Goal: Transaction & Acquisition: Download file/media

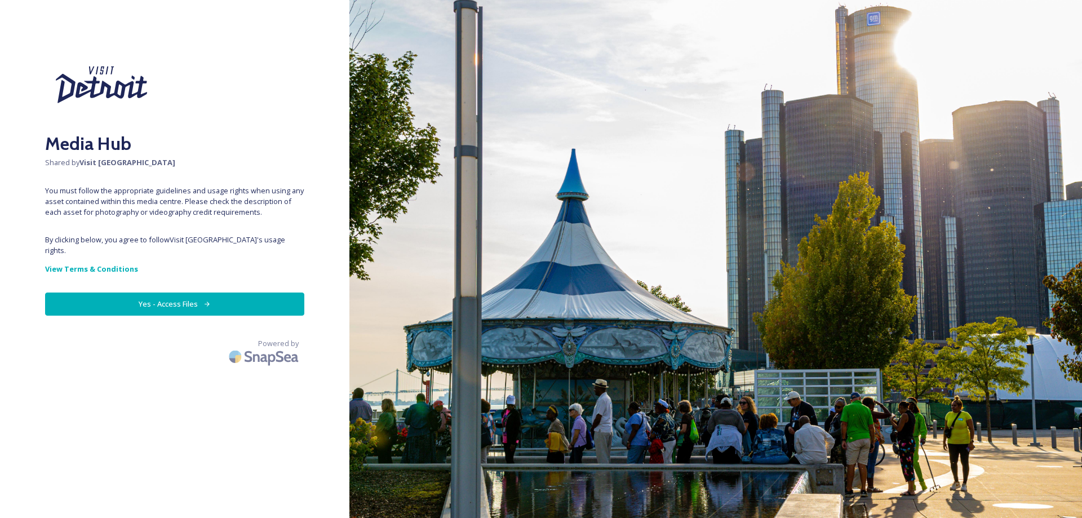
click at [162, 292] on button "Yes - Access Files" at bounding box center [174, 303] width 259 height 23
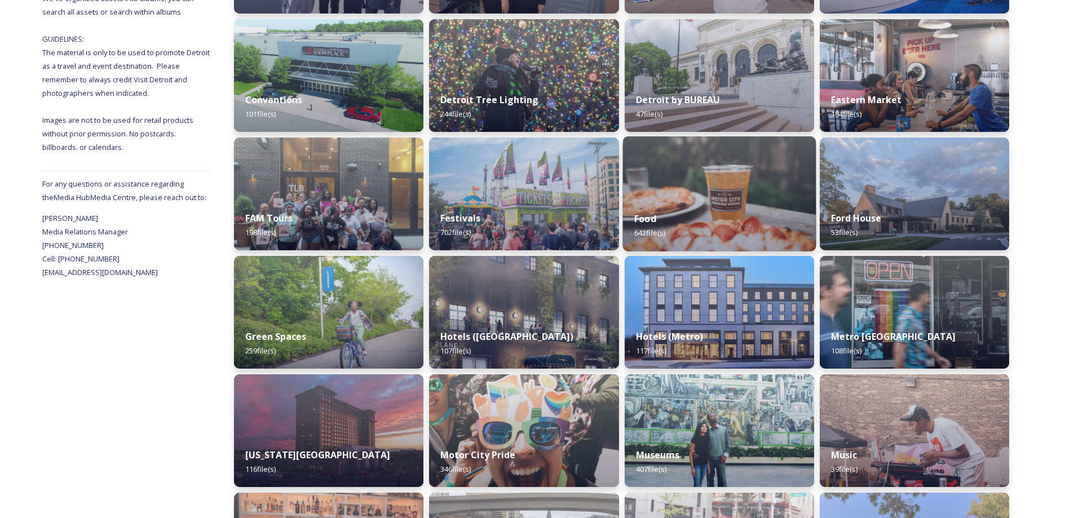
scroll to position [282, 0]
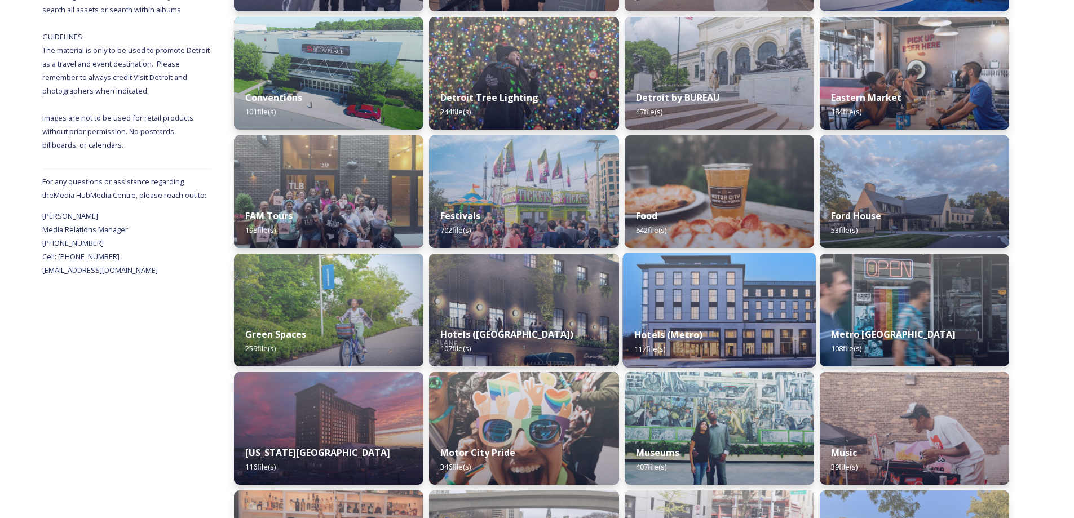
click at [730, 316] on img at bounding box center [718, 309] width 193 height 115
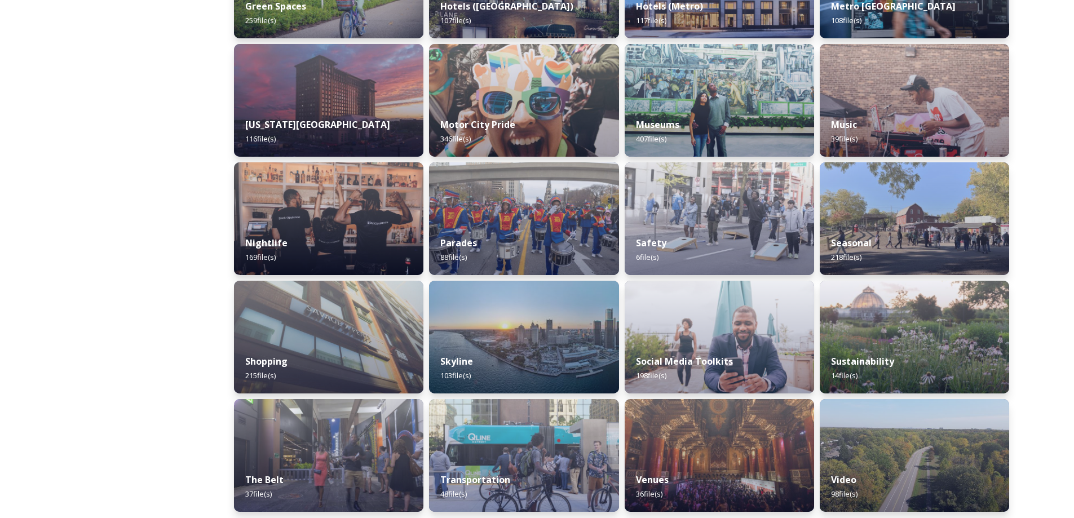
scroll to position [615, 0]
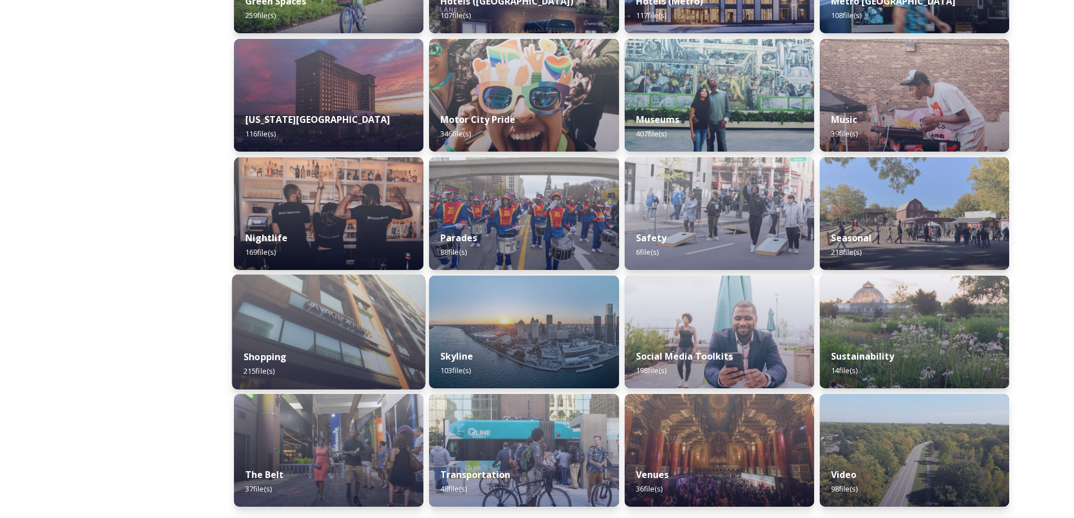
click at [308, 342] on div "Shopping 215 file(s)" at bounding box center [328, 363] width 193 height 51
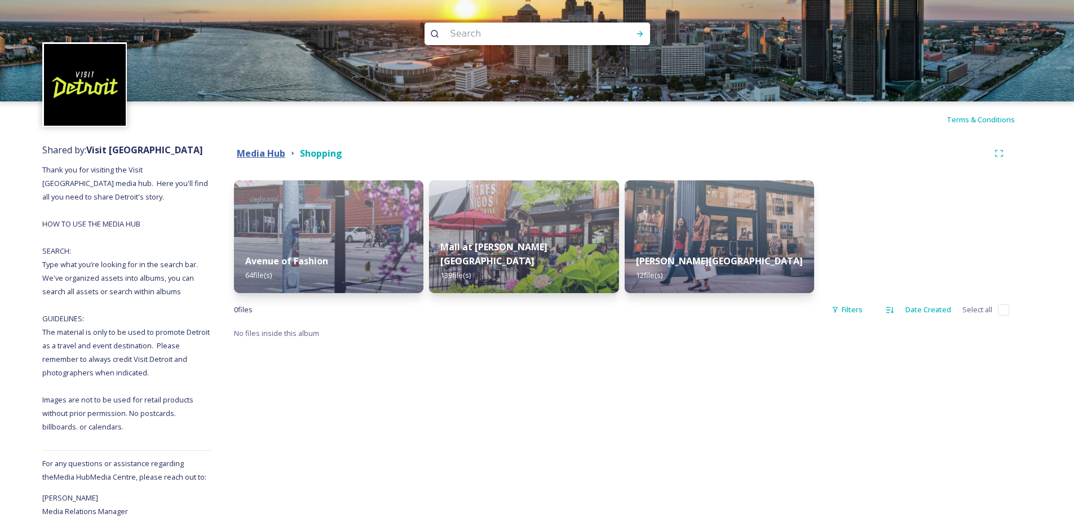
click at [263, 152] on strong "Media Hub" at bounding box center [261, 153] width 48 height 12
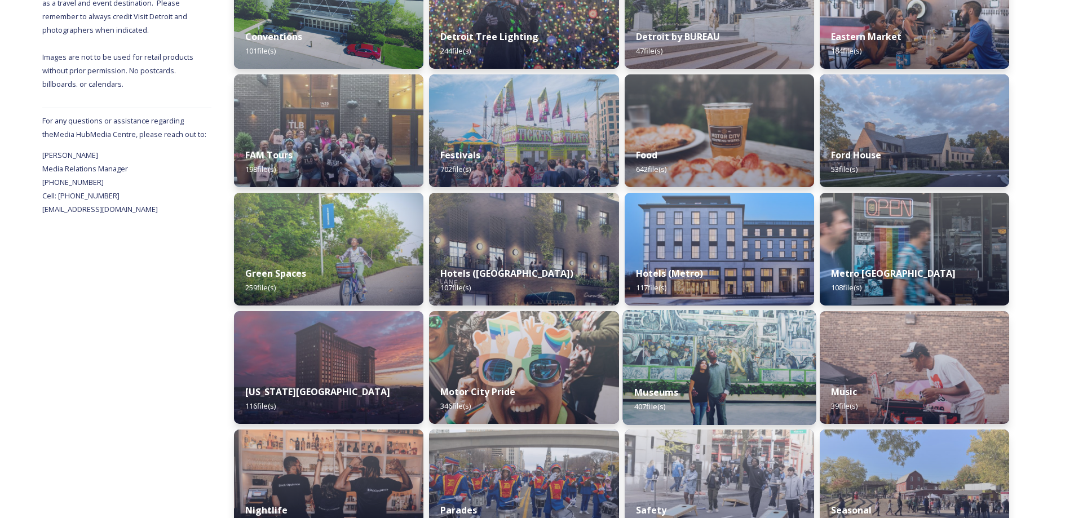
scroll to position [333, 0]
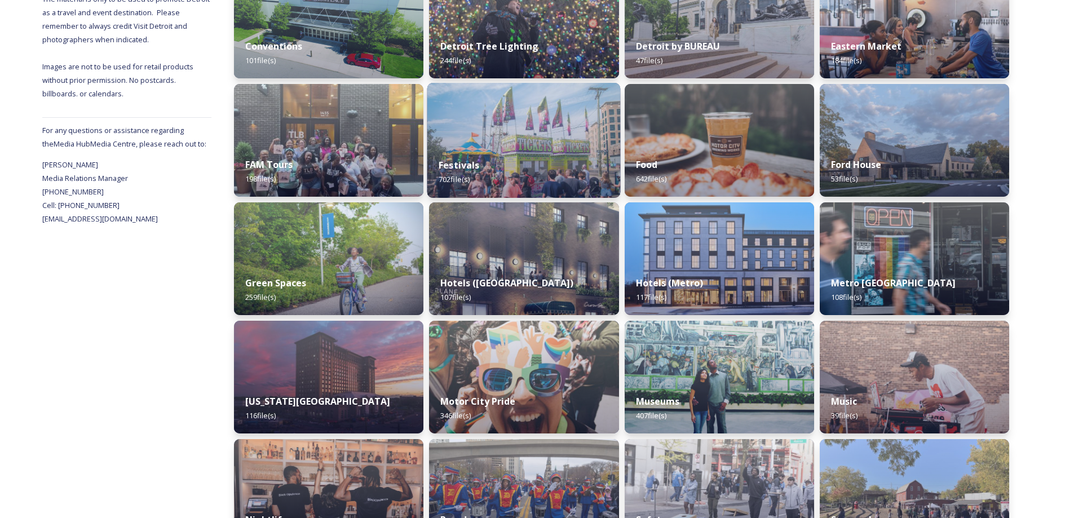
click at [593, 148] on div "Festivals 702 file(s)" at bounding box center [523, 172] width 193 height 51
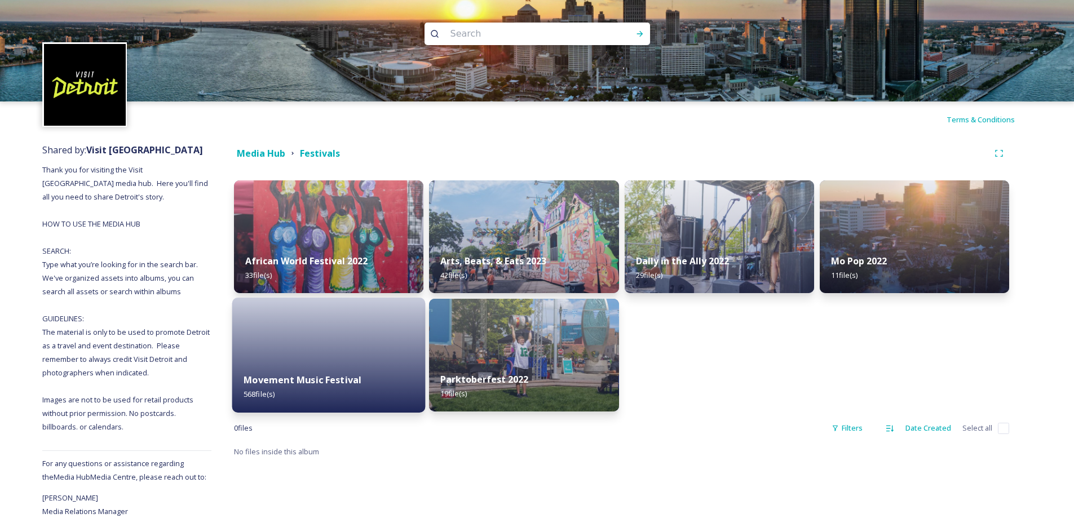
click at [313, 316] on div at bounding box center [328, 355] width 193 height 115
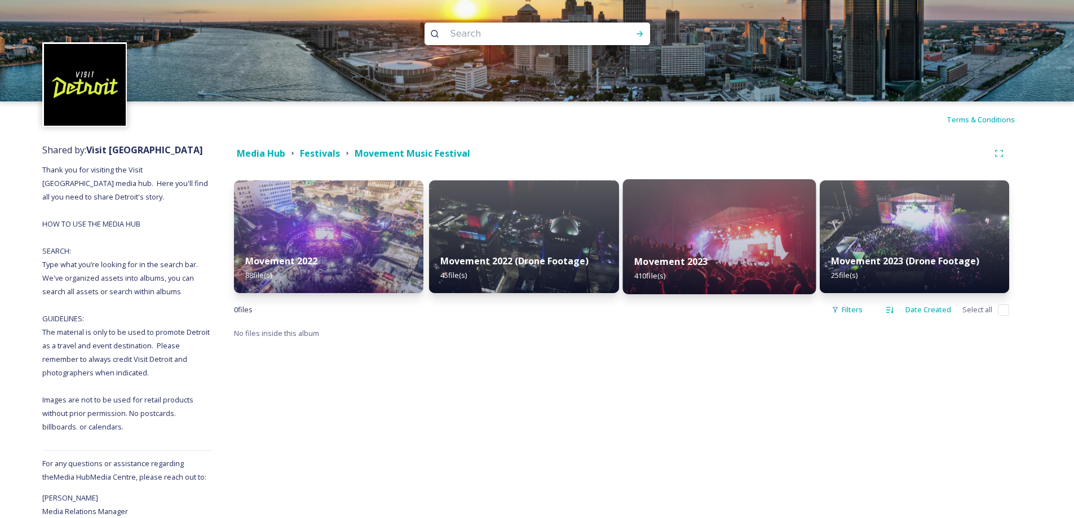
click at [762, 232] on img at bounding box center [718, 236] width 193 height 115
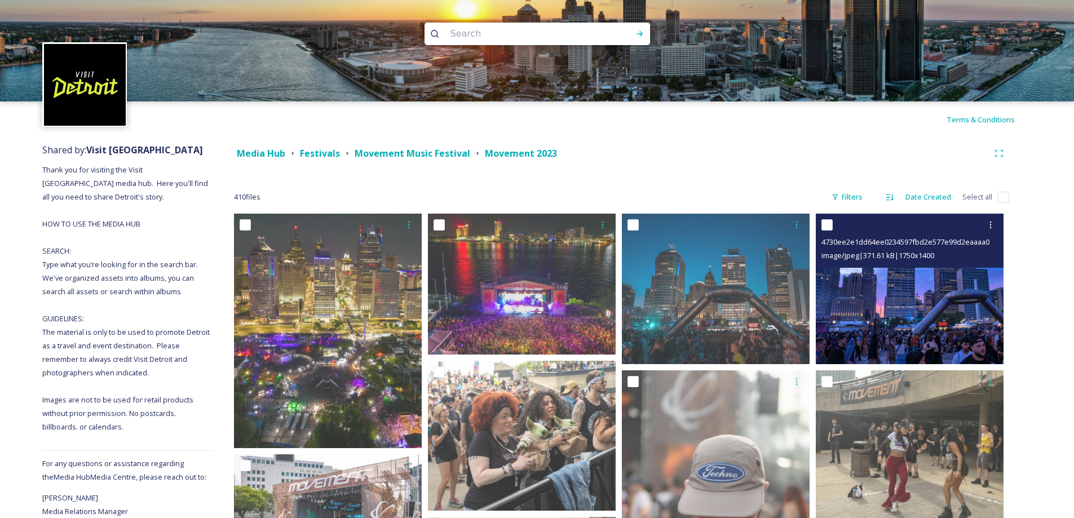
click at [889, 305] on img at bounding box center [909, 289] width 188 height 150
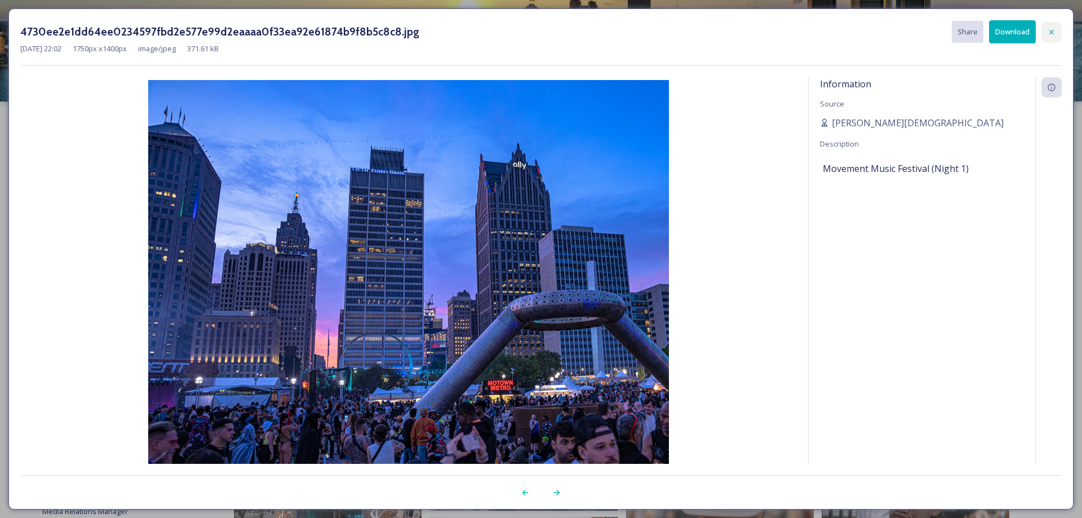
click at [1054, 33] on icon at bounding box center [1051, 32] width 9 height 9
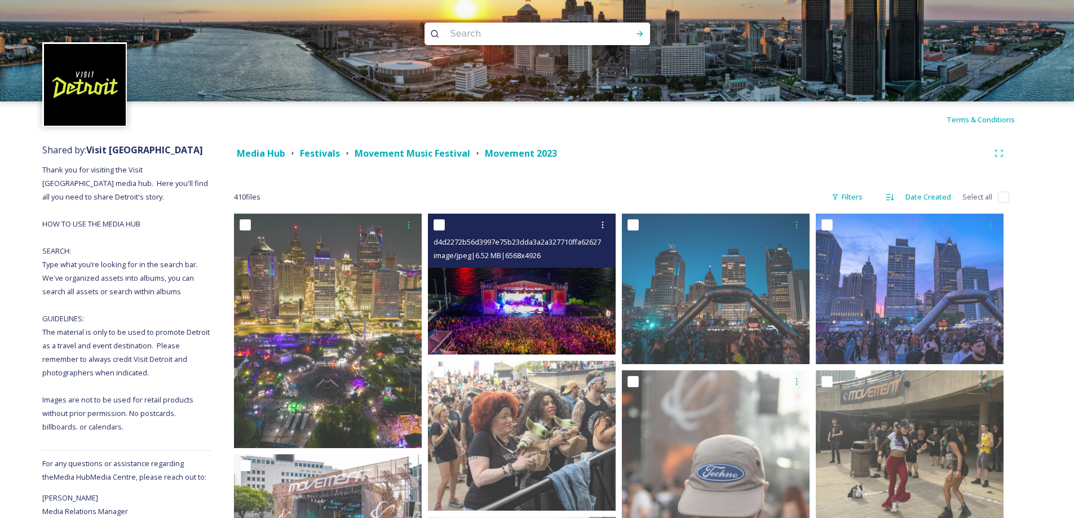
click at [553, 293] on img at bounding box center [522, 284] width 188 height 141
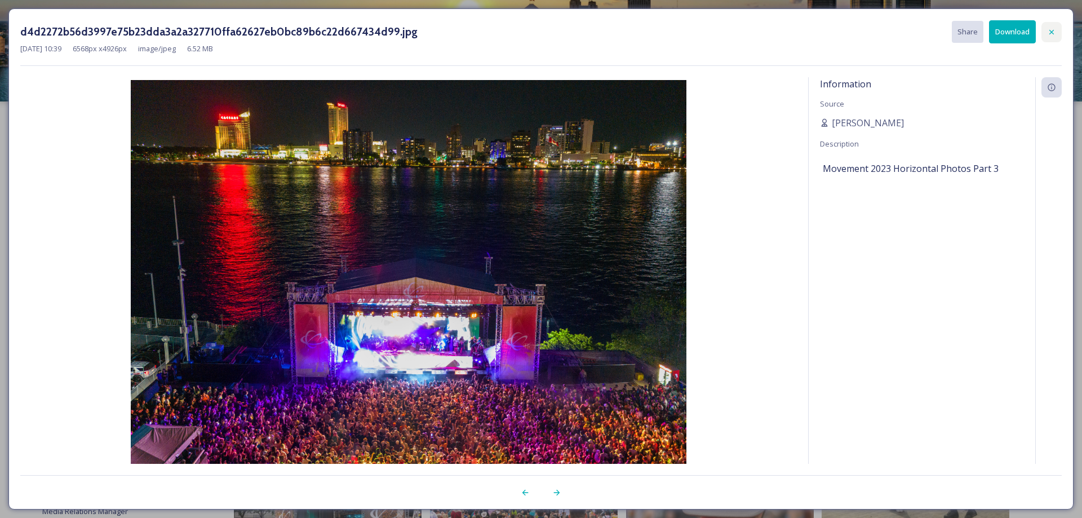
click at [1052, 38] on div at bounding box center [1051, 32] width 20 height 20
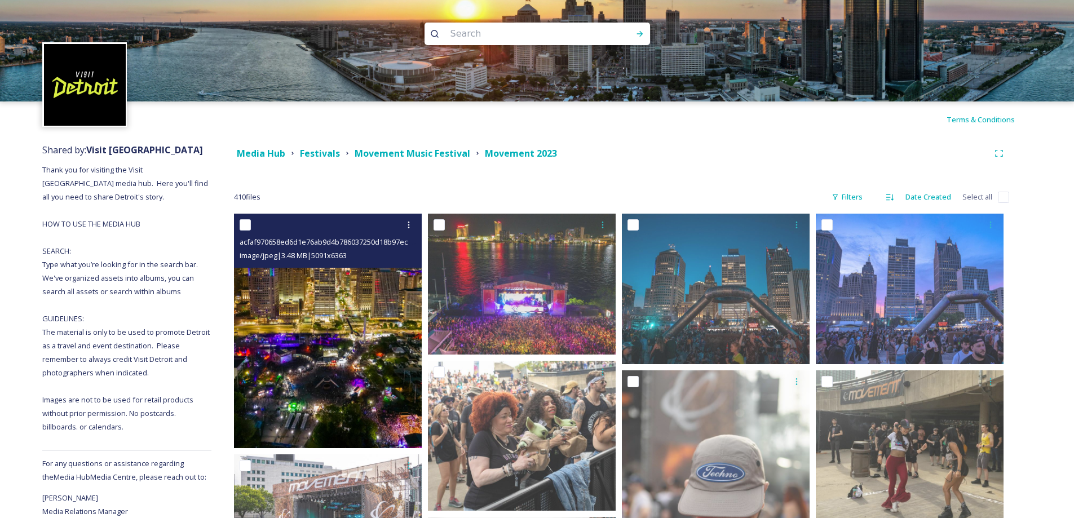
click at [352, 330] on img at bounding box center [328, 331] width 188 height 234
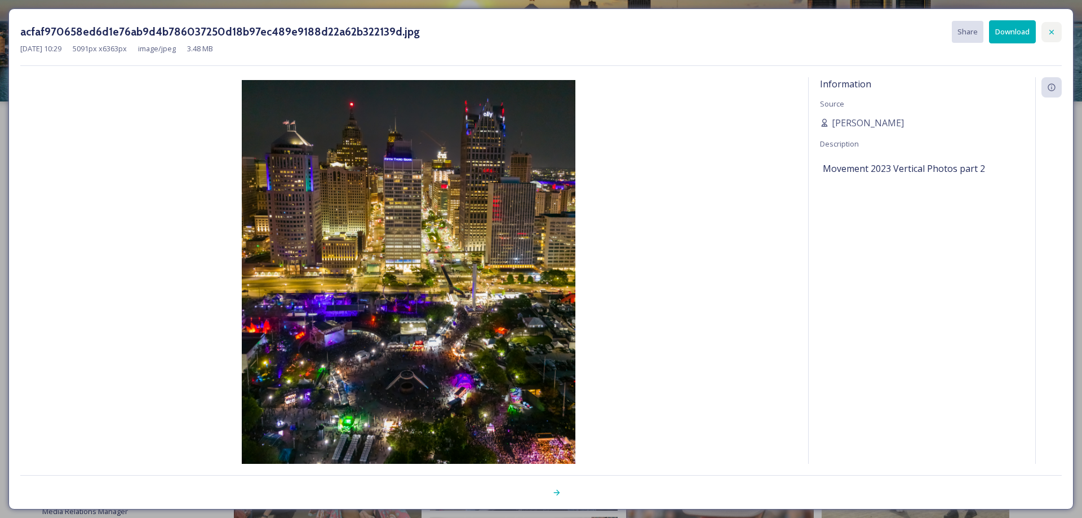
click at [1050, 31] on icon at bounding box center [1051, 32] width 9 height 9
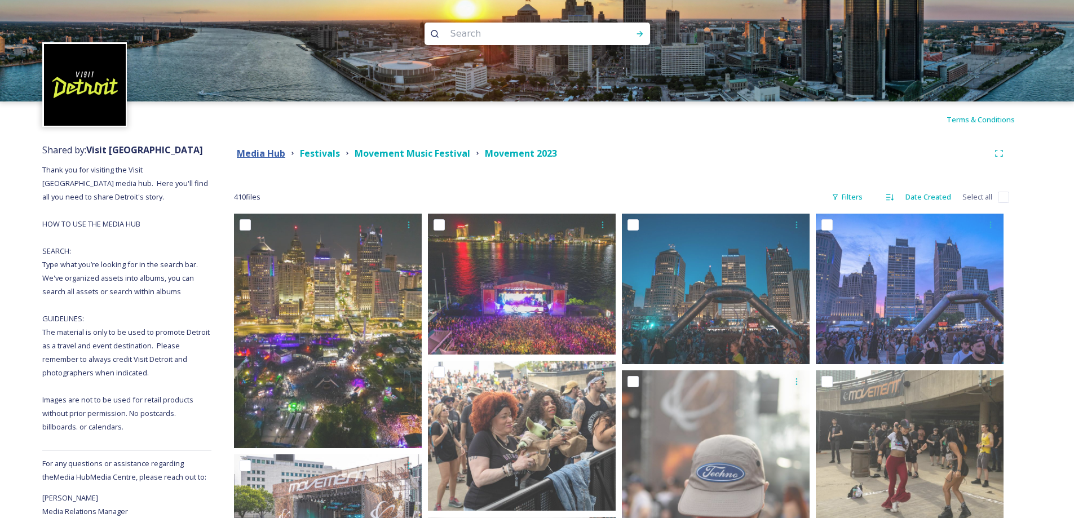
click at [266, 155] on strong "Media Hub" at bounding box center [261, 153] width 48 height 12
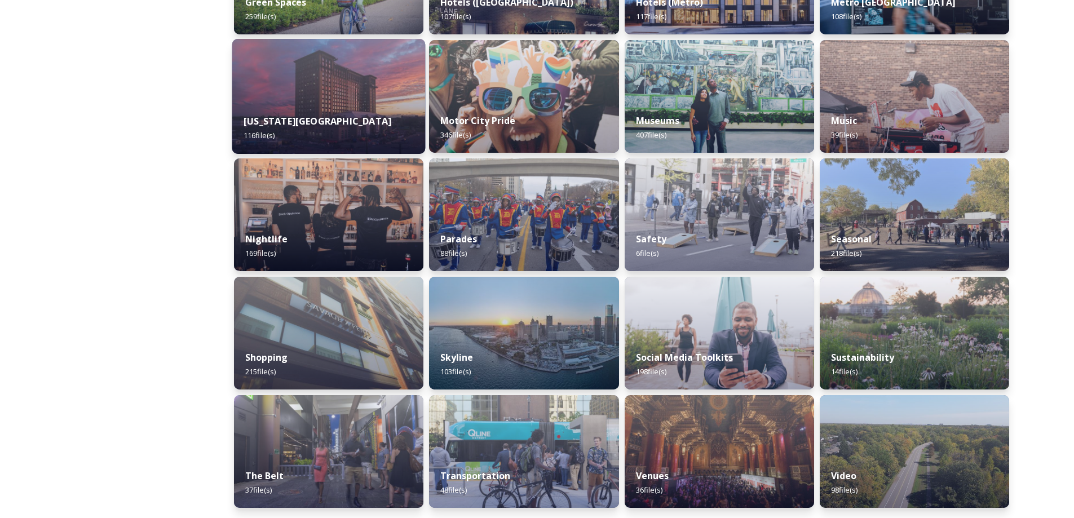
scroll to position [615, 0]
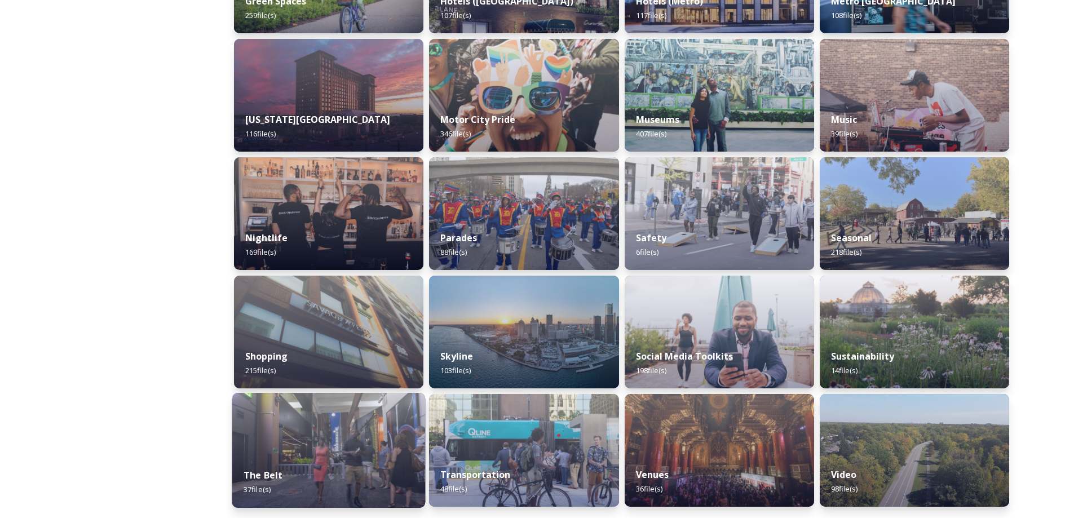
click at [311, 430] on img at bounding box center [328, 450] width 193 height 115
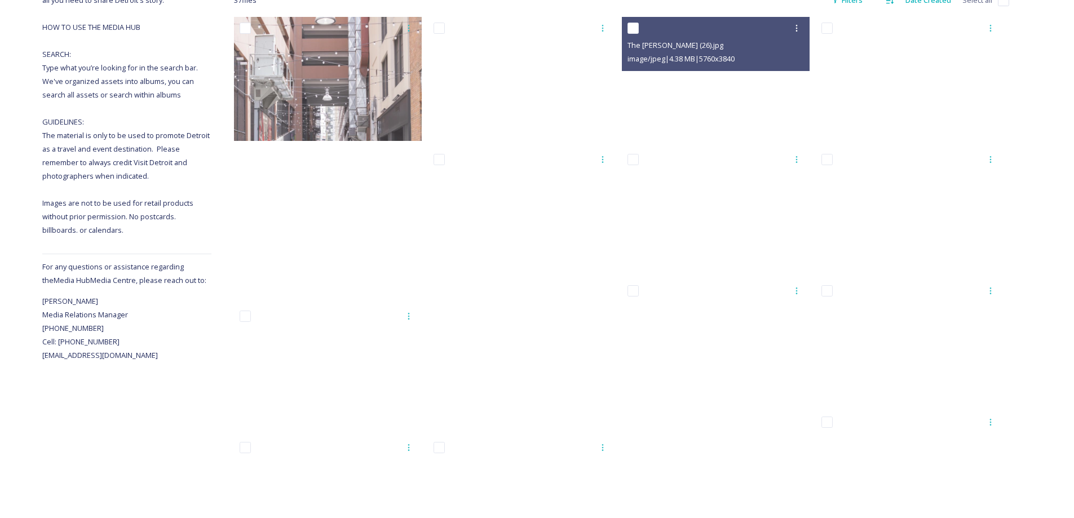
scroll to position [197, 0]
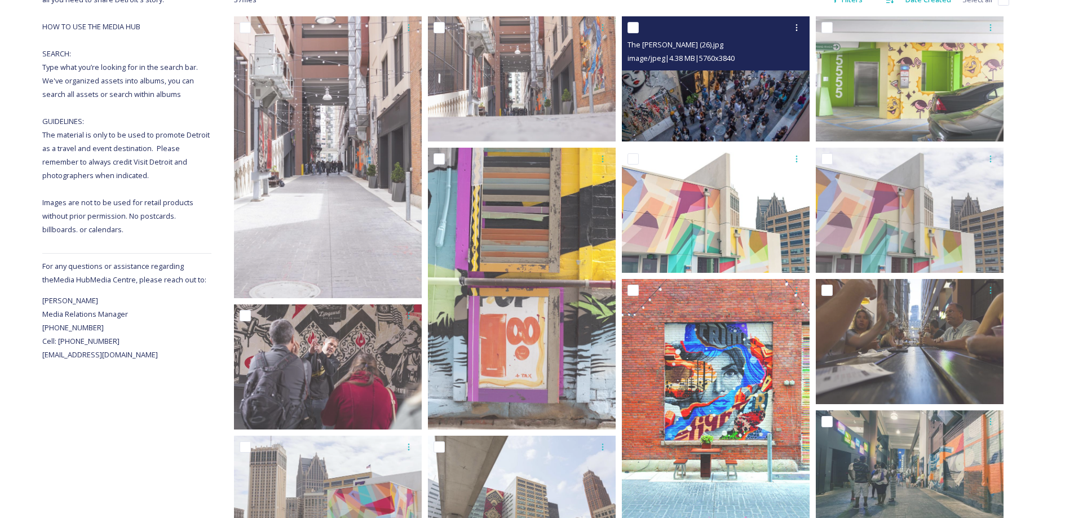
click at [744, 100] on img at bounding box center [716, 78] width 188 height 125
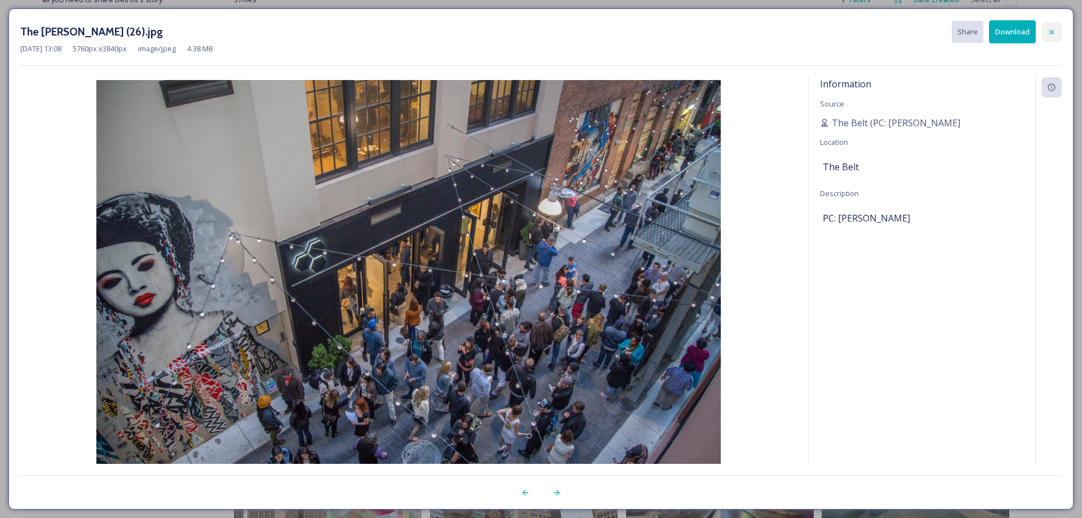
click at [1054, 33] on icon at bounding box center [1051, 32] width 9 height 9
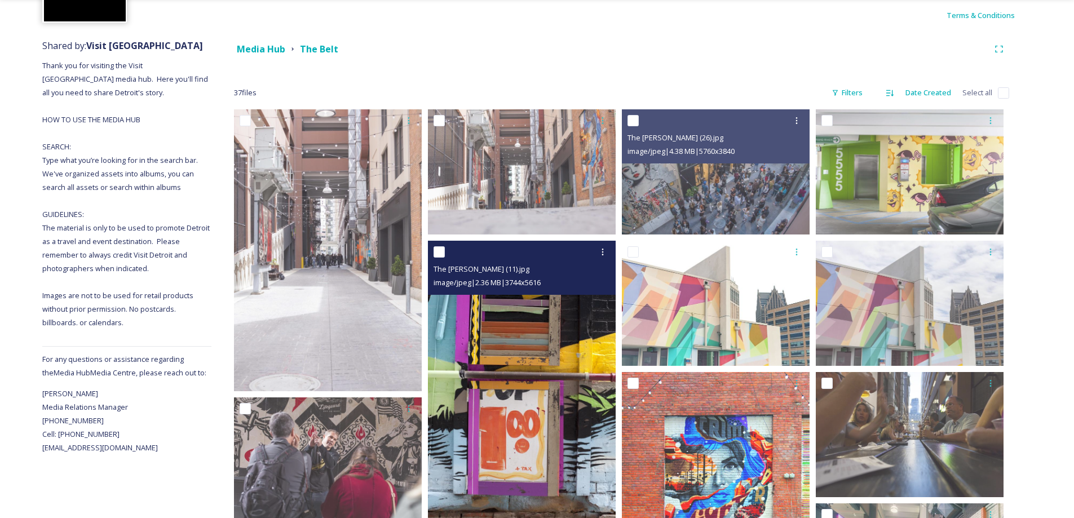
scroll to position [85, 0]
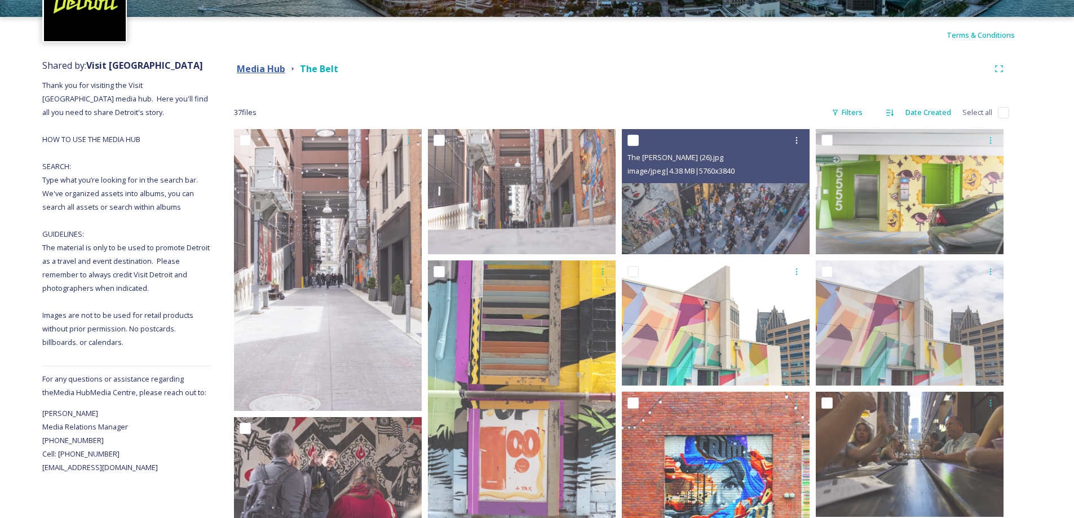
click at [273, 68] on strong "Media Hub" at bounding box center [261, 69] width 48 height 12
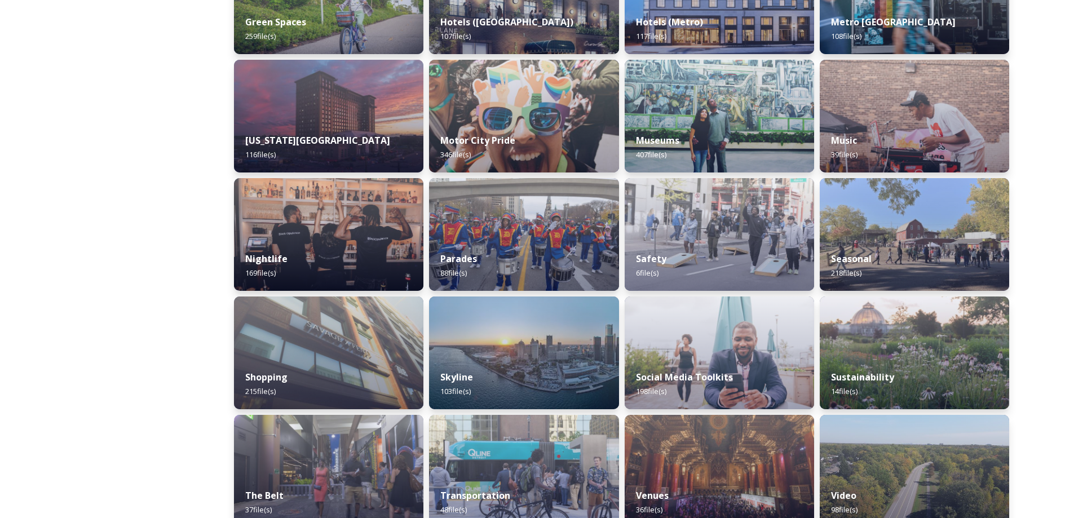
scroll to position [615, 0]
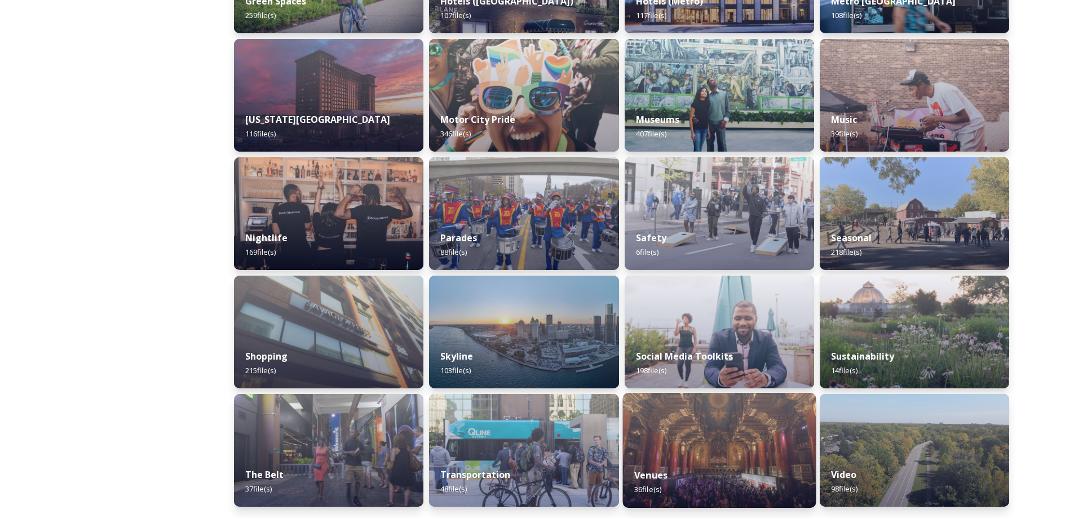
click at [728, 439] on img at bounding box center [718, 450] width 193 height 115
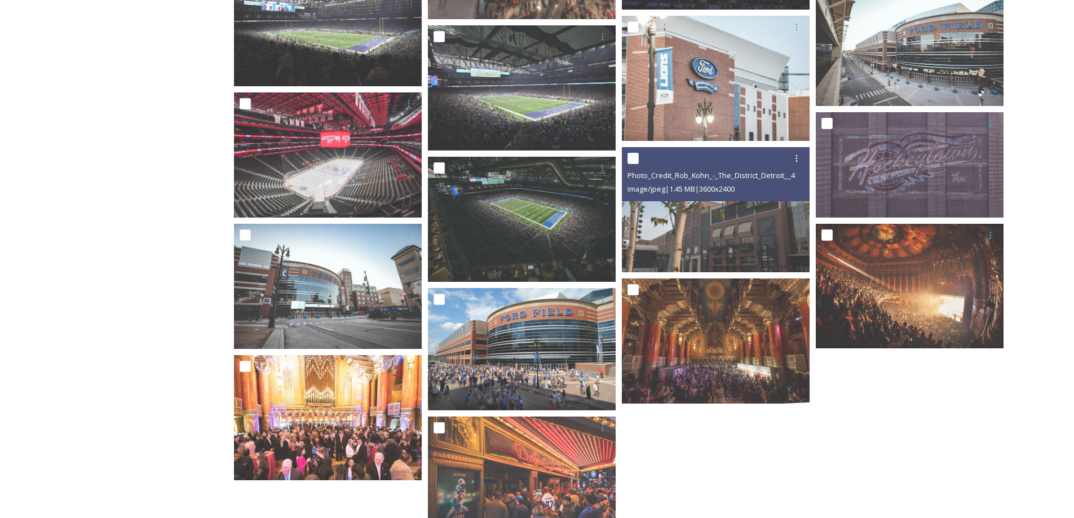
scroll to position [1055, 0]
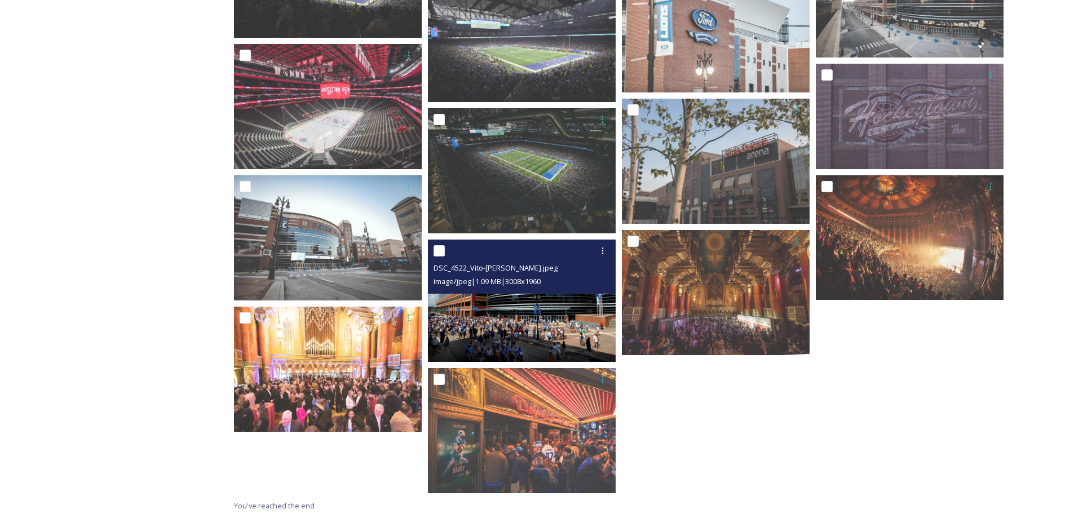
click at [504, 314] on img at bounding box center [522, 301] width 188 height 122
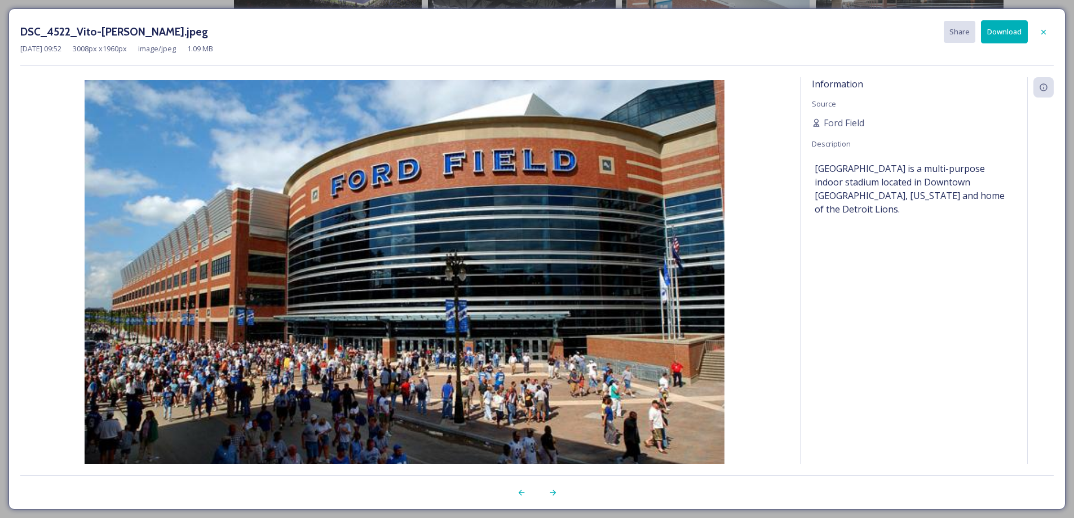
scroll to position [994, 0]
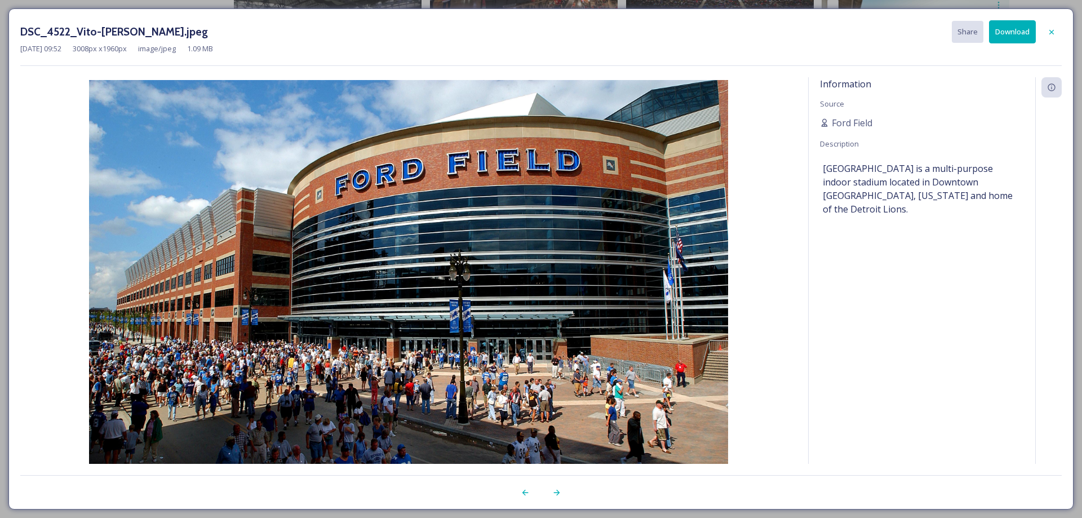
click at [1013, 29] on button "Download" at bounding box center [1012, 31] width 47 height 23
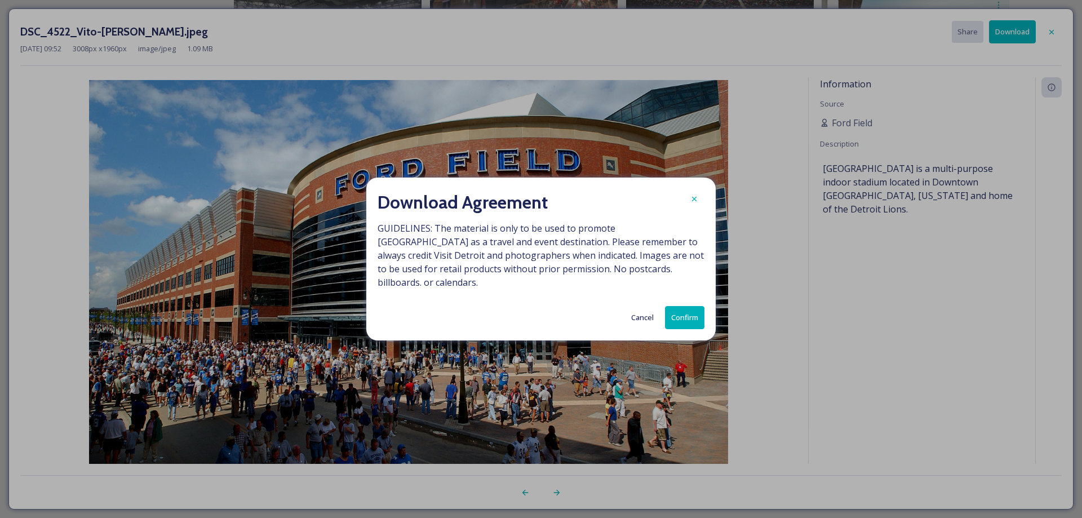
click at [674, 313] on button "Confirm" at bounding box center [684, 317] width 39 height 23
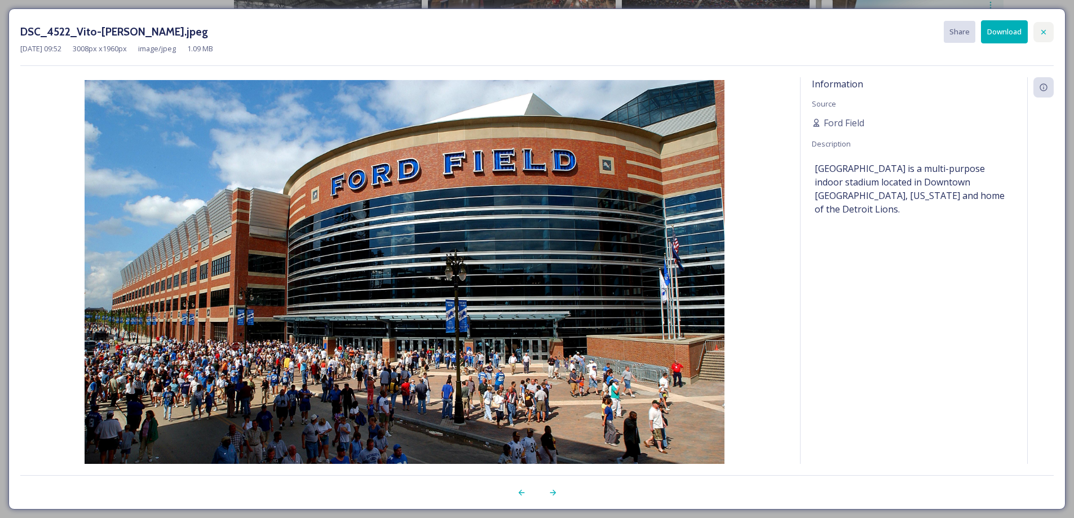
click at [1044, 28] on icon at bounding box center [1043, 32] width 9 height 9
